Goal: Transaction & Acquisition: Purchase product/service

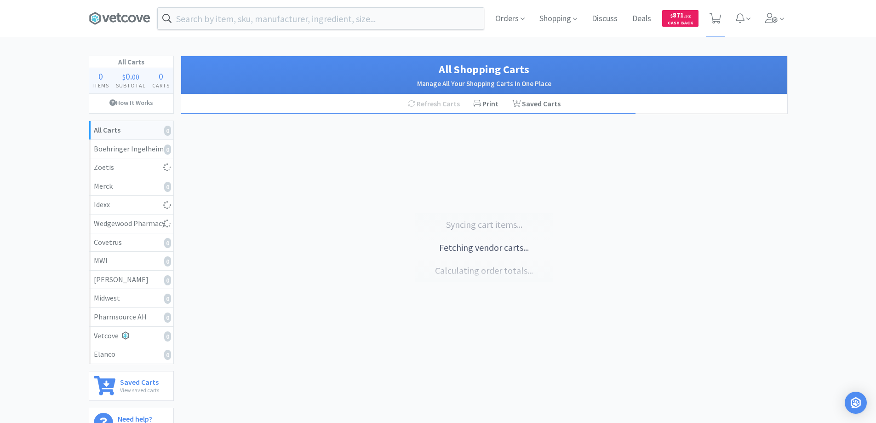
select select "1"
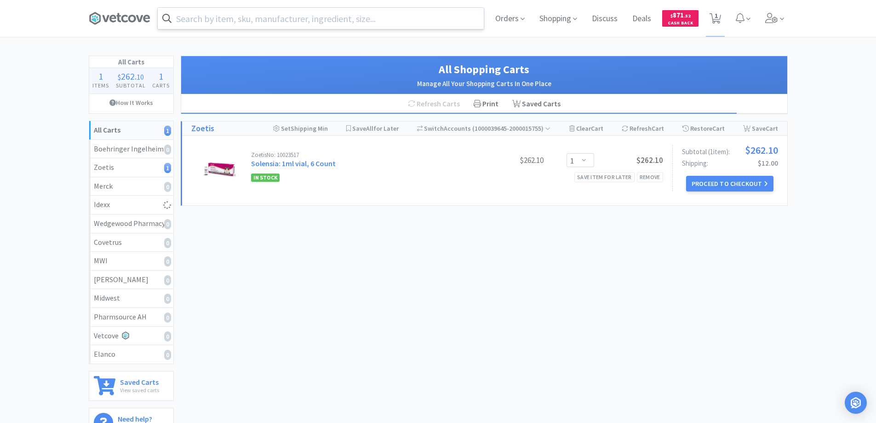
click at [288, 18] on input "text" at bounding box center [321, 18] width 326 height 21
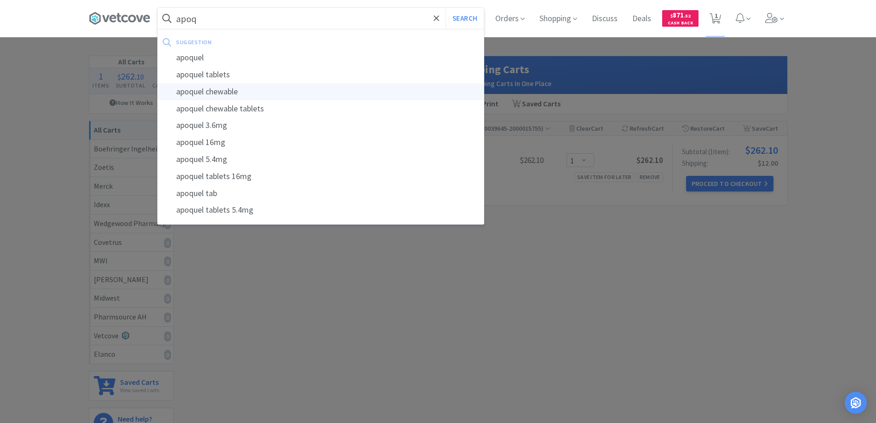
click at [218, 91] on div "apoquel chewable" at bounding box center [321, 91] width 326 height 17
type input "apoquel chewable"
select select "1"
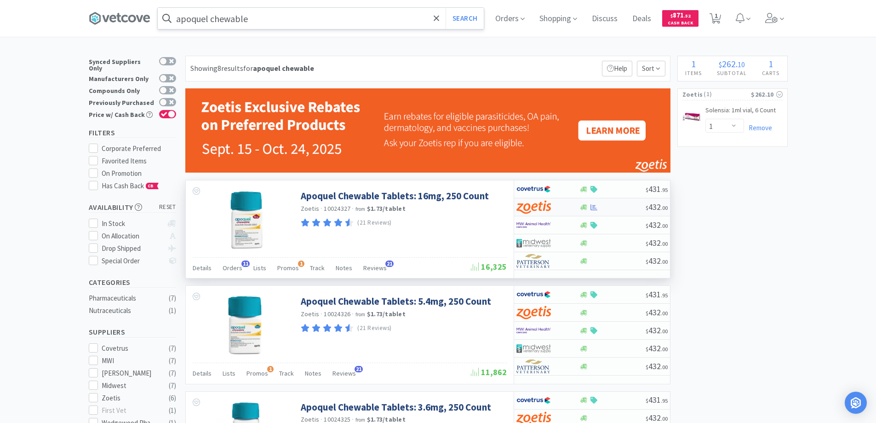
click at [568, 205] on div at bounding box center [547, 207] width 63 height 16
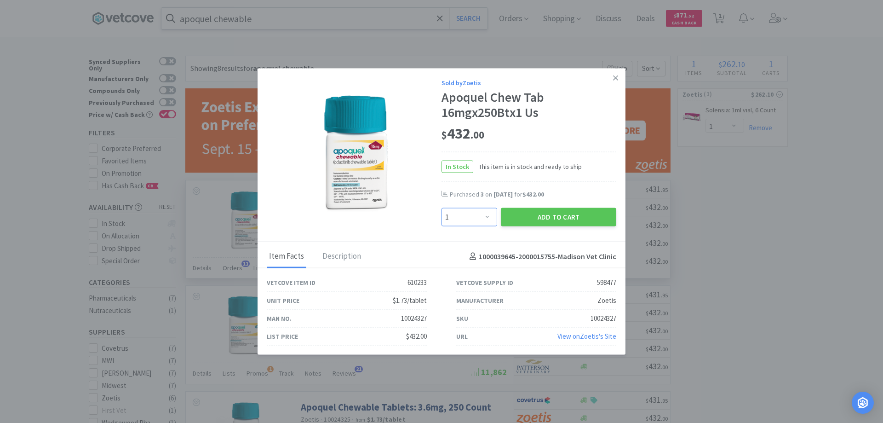
click at [488, 217] on select "Enter Quantity 1 2 3 4 5 6 7 8 9 10 11 12 13 14 15 16 17 18 19 20 Enter Quantity" at bounding box center [470, 217] width 56 height 18
select select "3"
click at [442, 208] on select "Enter Quantity 1 2 3 4 5 6 7 8 9 10 11 12 13 14 15 16 17 18 19 20 Enter Quantity" at bounding box center [470, 217] width 56 height 18
click at [537, 218] on button "Add to Cart" at bounding box center [558, 217] width 115 height 18
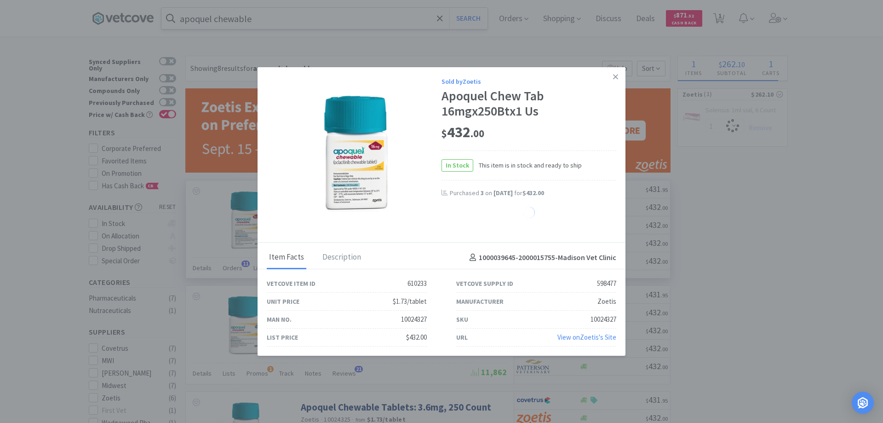
select select "3"
select select "1"
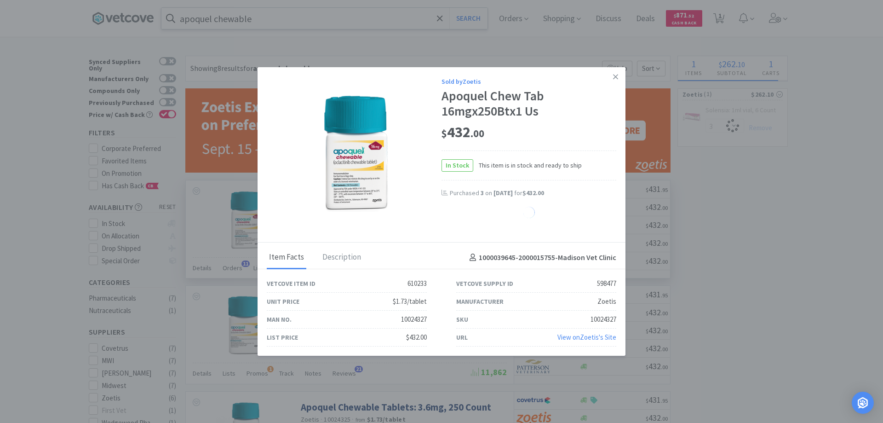
select select "1"
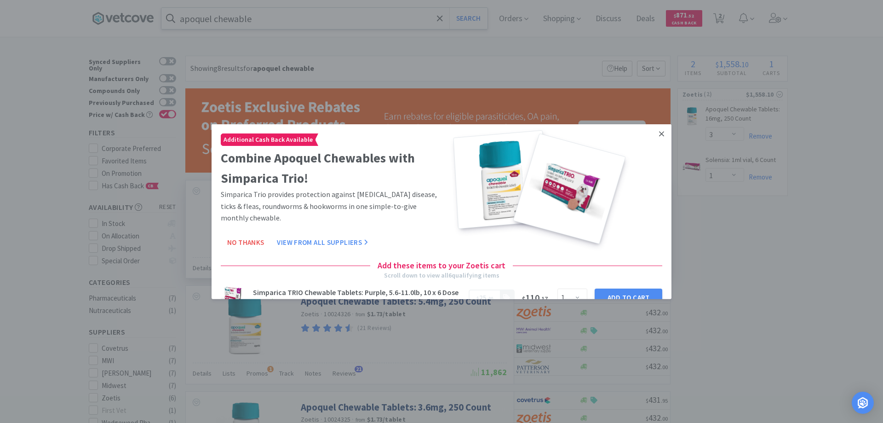
click at [659, 132] on icon at bounding box center [661, 133] width 5 height 8
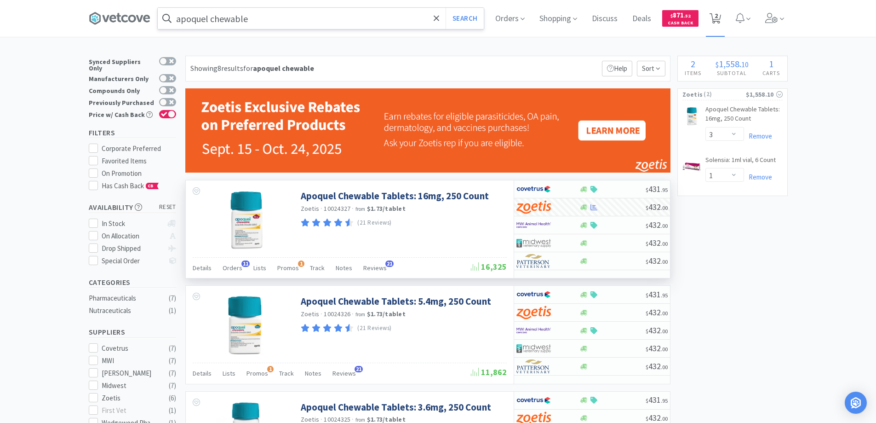
click at [717, 15] on icon at bounding box center [715, 18] width 11 height 10
select select "3"
select select "1"
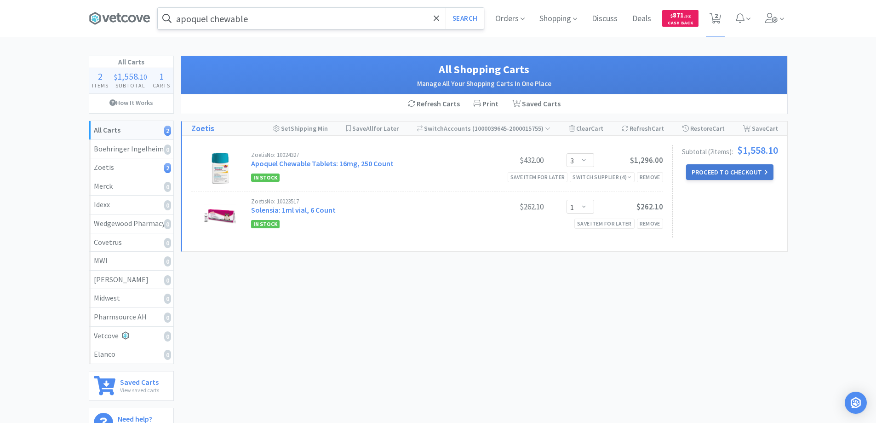
click at [709, 170] on button "Proceed to Checkout" at bounding box center [729, 172] width 87 height 16
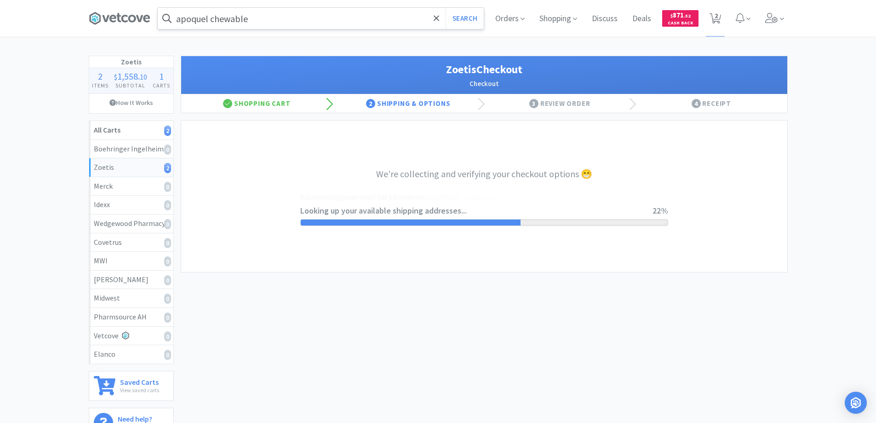
select select "invoice"
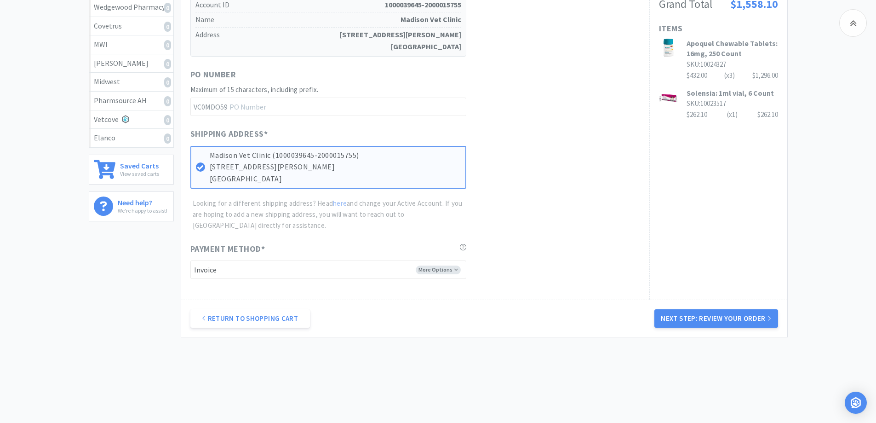
scroll to position [225, 0]
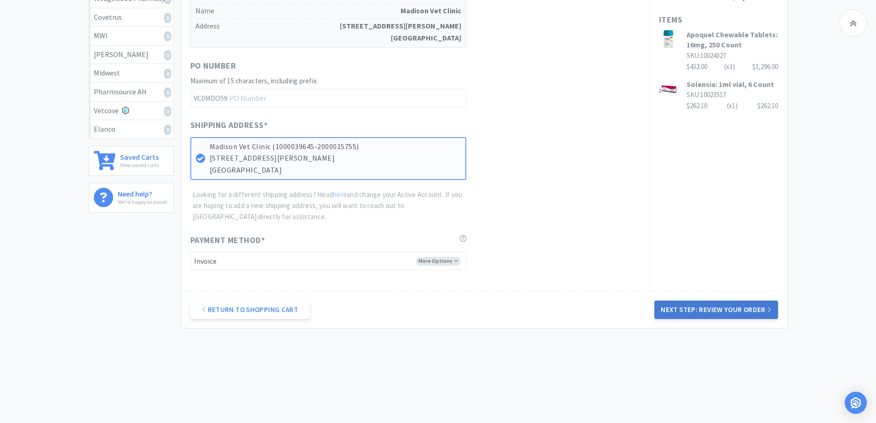
click at [698, 313] on button "Next Step: Review Your Order" at bounding box center [715, 309] width 123 height 18
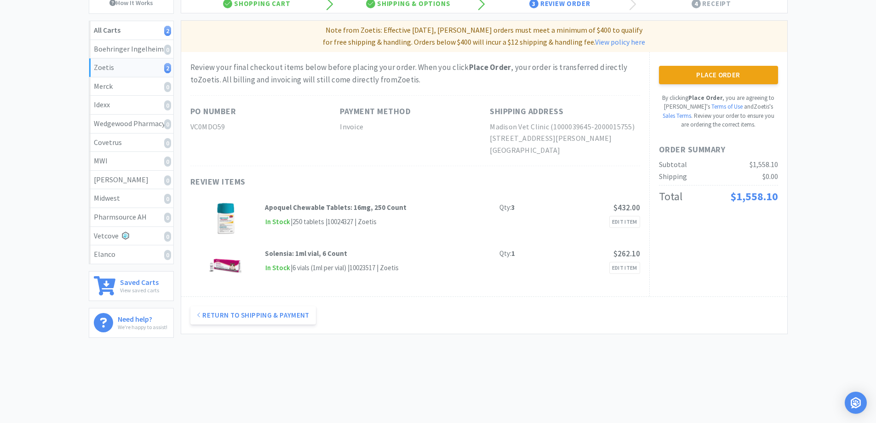
scroll to position [0, 0]
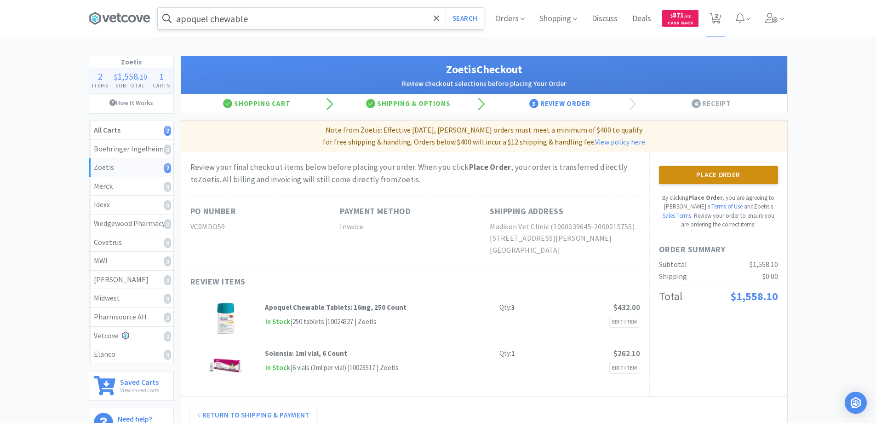
click at [711, 175] on button "Place Order" at bounding box center [718, 175] width 119 height 18
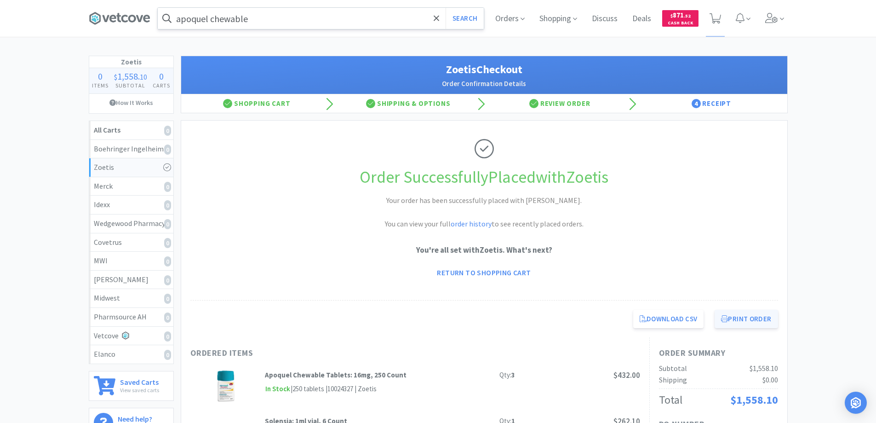
click at [735, 320] on button "Print Order" at bounding box center [746, 319] width 63 height 18
